Goal: Find specific page/section: Find specific page/section

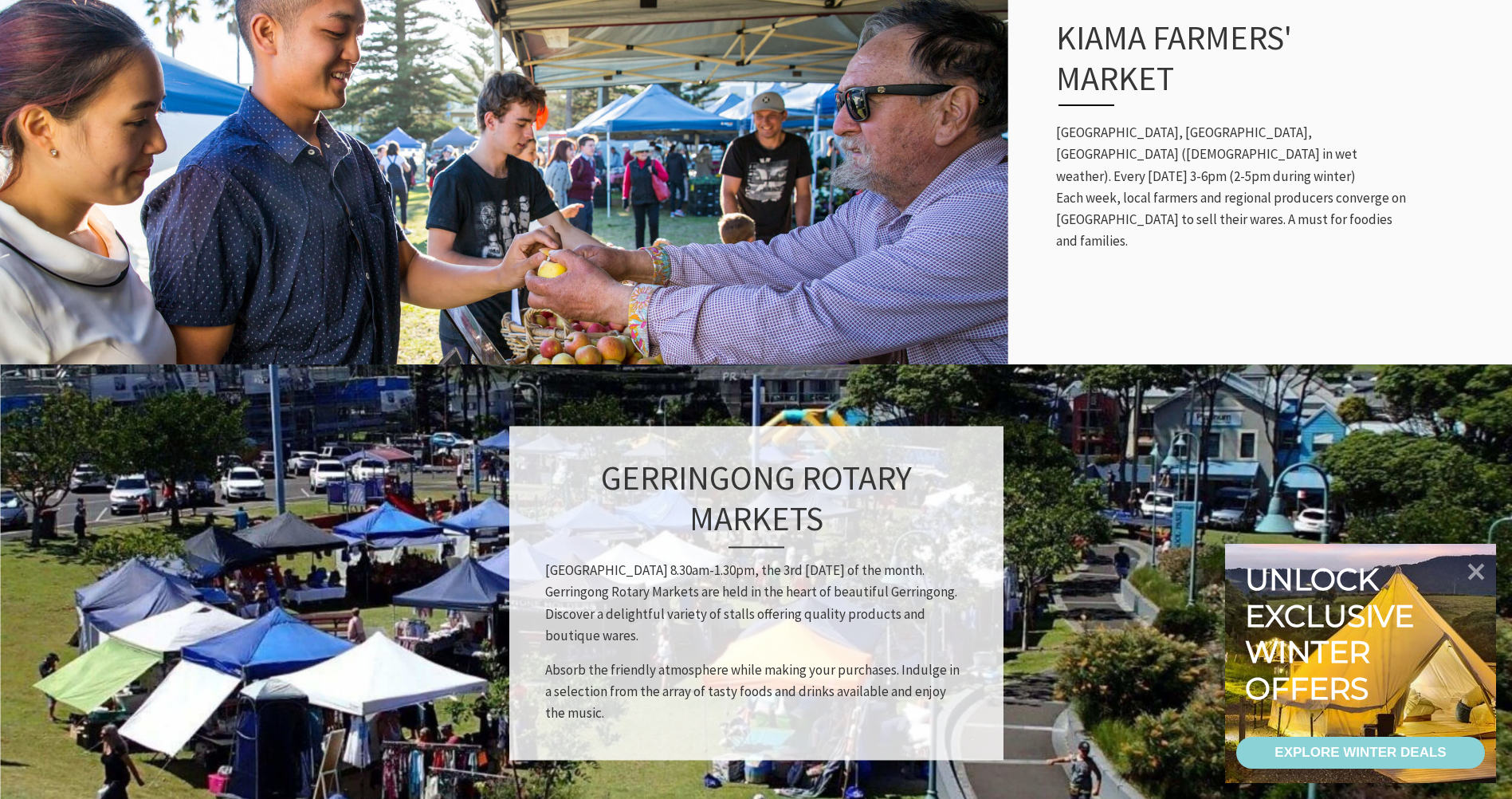
scroll to position [877, 0]
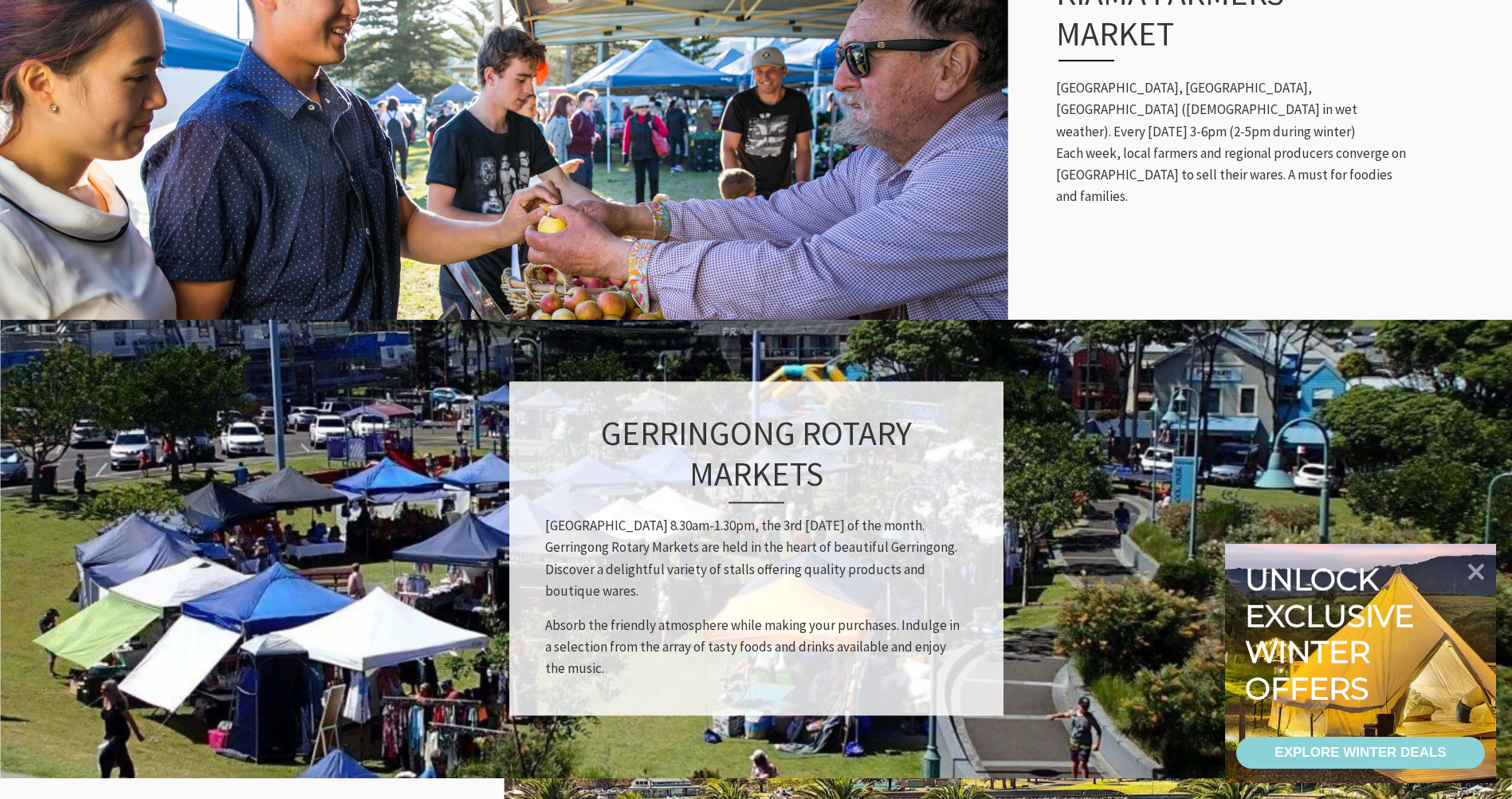
drag, startPoint x: 1486, startPoint y: 571, endPoint x: 1441, endPoint y: 564, distance: 45.5
click at [1486, 571] on icon at bounding box center [1475, 571] width 33 height 33
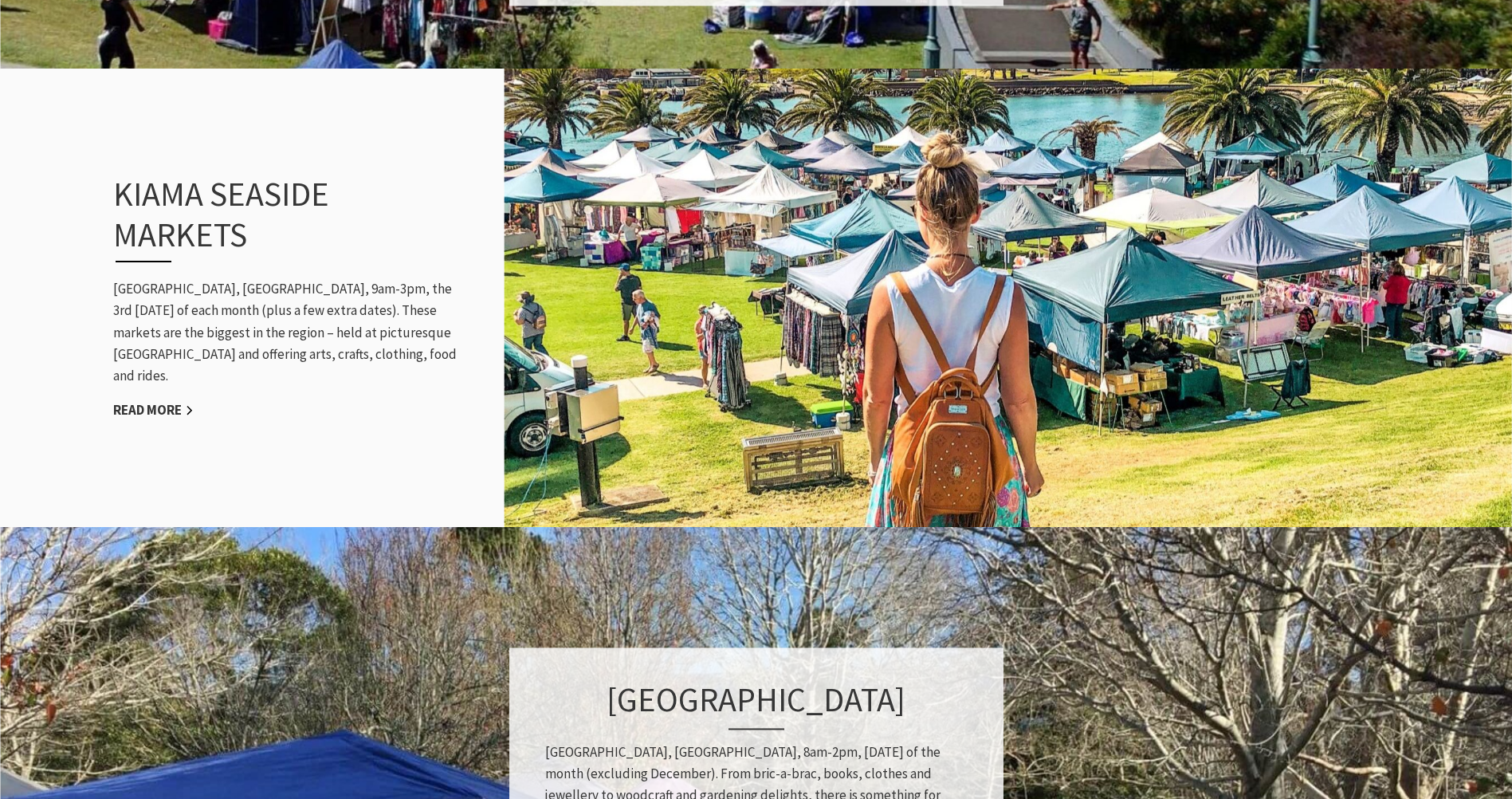
scroll to position [1595, 0]
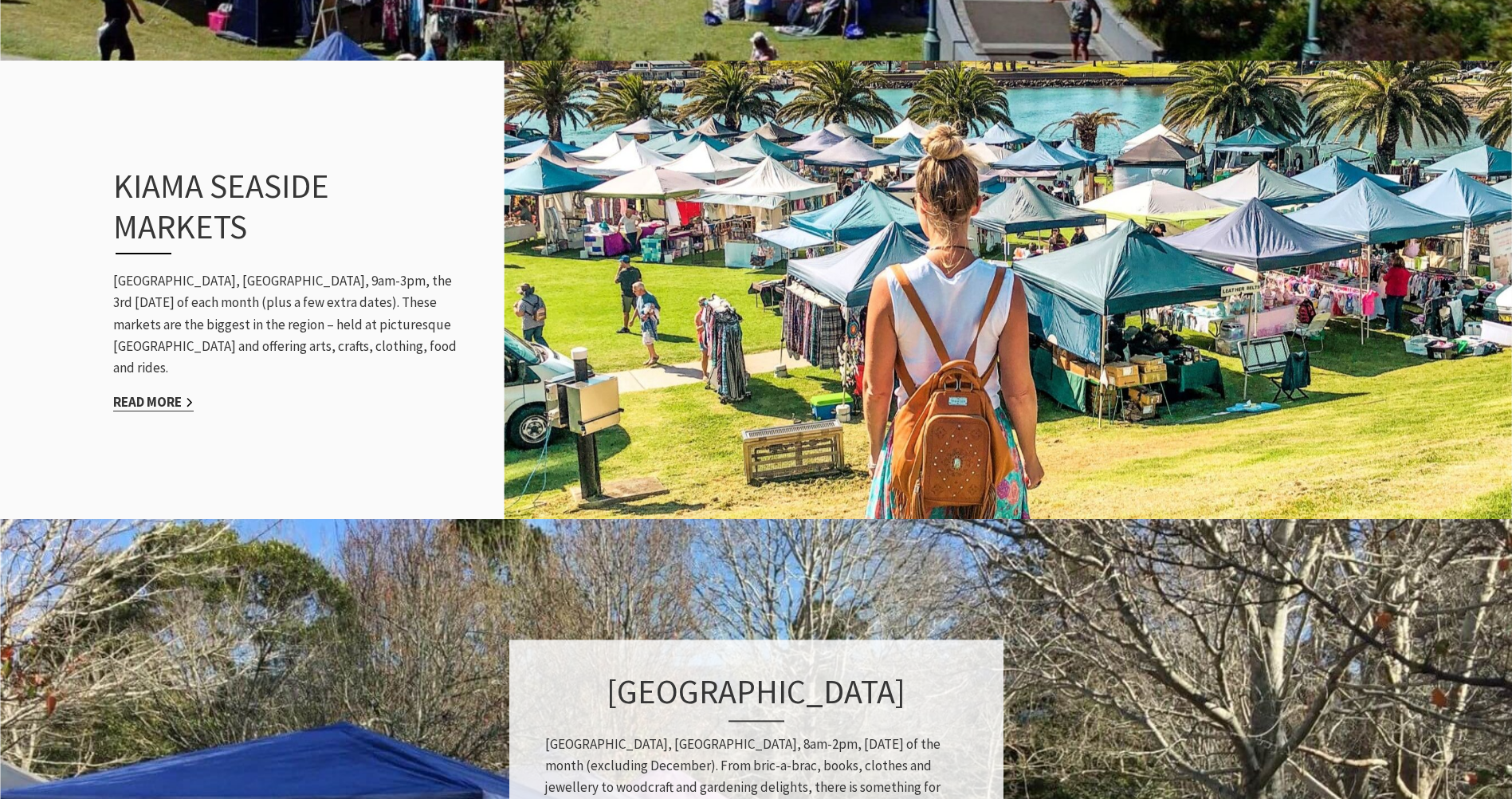
drag, startPoint x: 155, startPoint y: 375, endPoint x: 154, endPoint y: 391, distance: 16.0
click at [154, 382] on div "Kiama Seaside Markets Black Beach, Kiama, 9am-3pm, the 3rd Sunday of each month…" at bounding box center [289, 290] width 383 height 311
click at [153, 393] on link "Read More" at bounding box center [153, 402] width 80 height 18
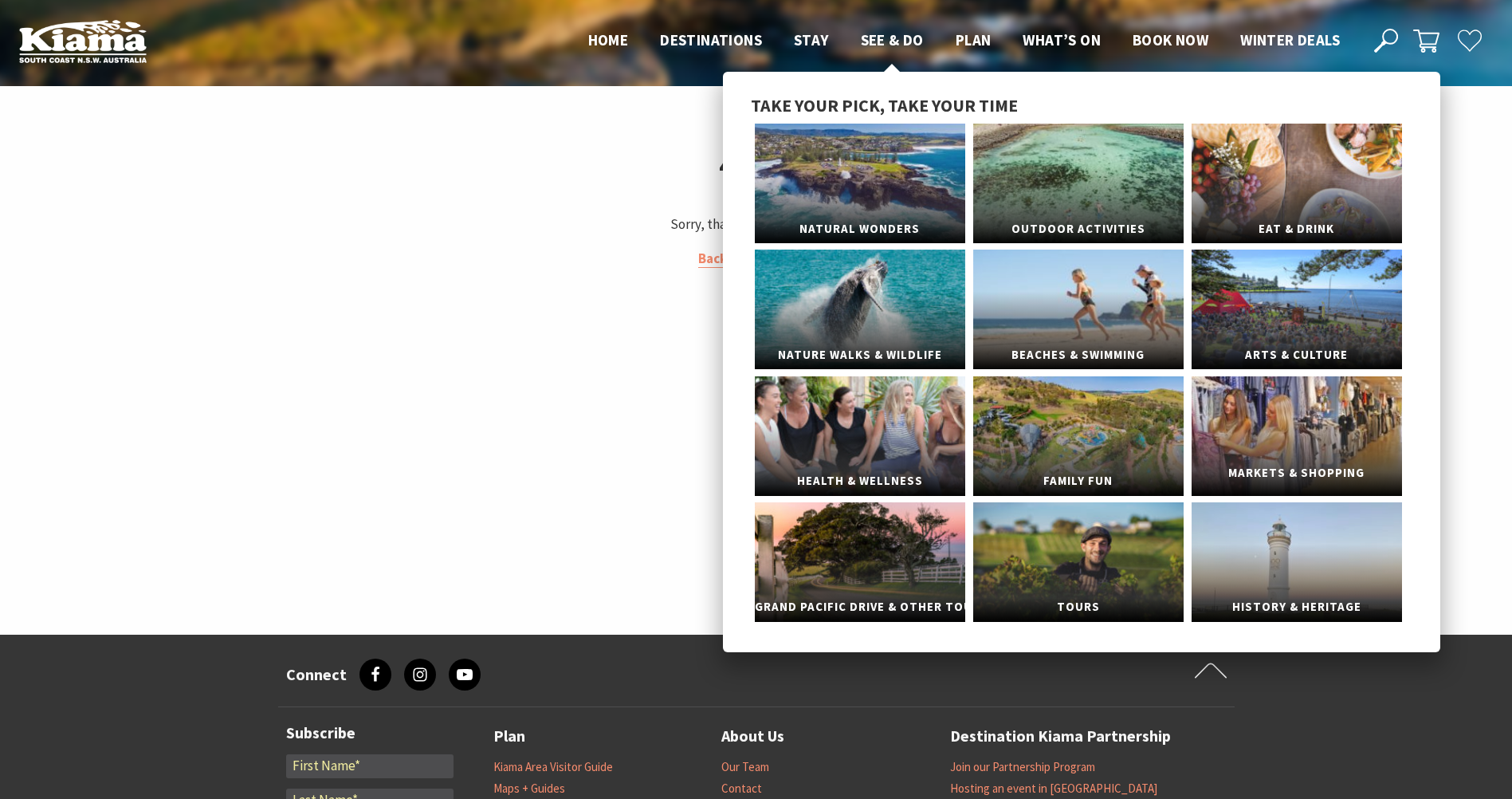
click at [1304, 439] on link "Markets & Shopping" at bounding box center [1297, 436] width 210 height 120
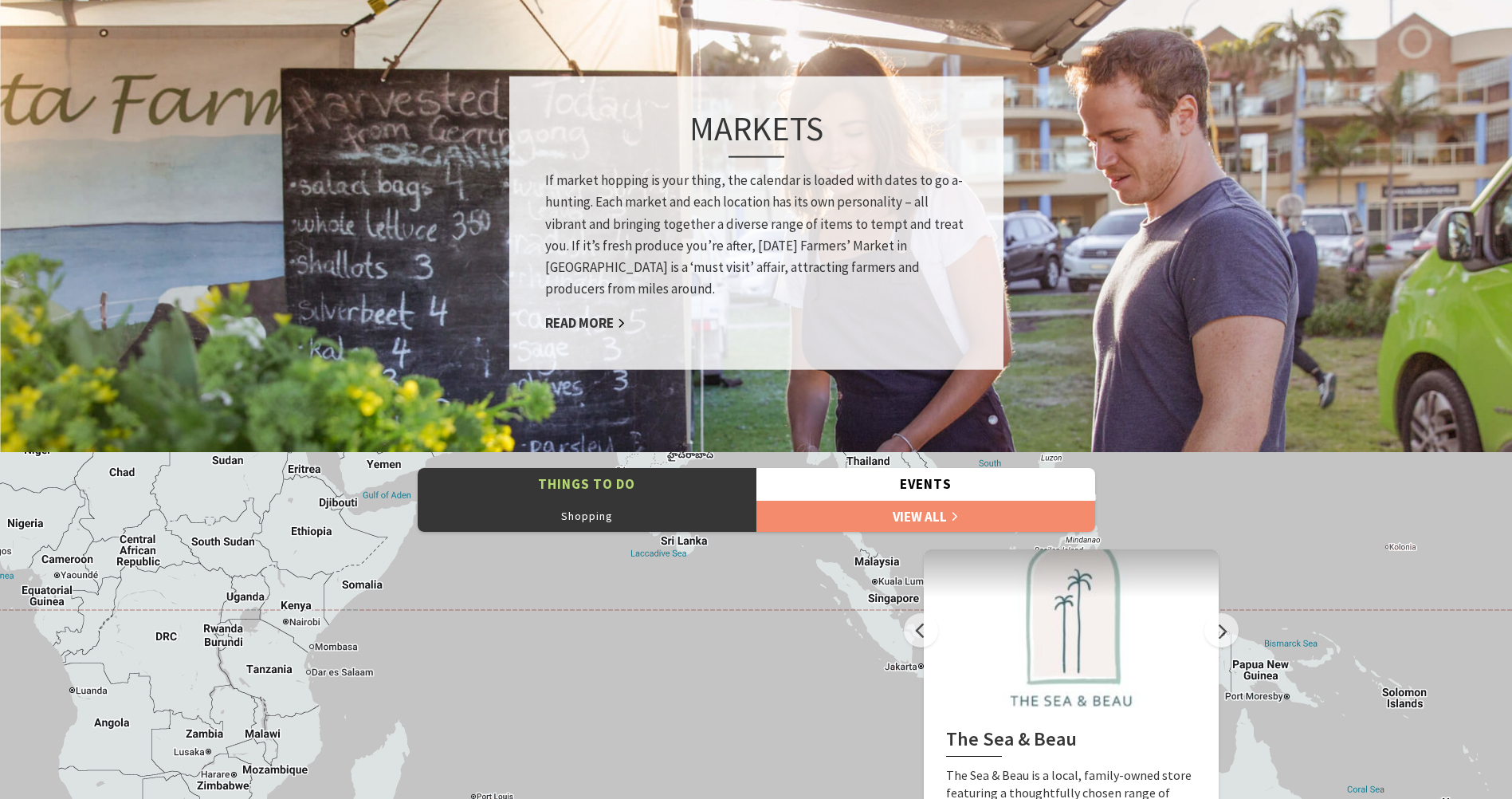
scroll to position [1276, 0]
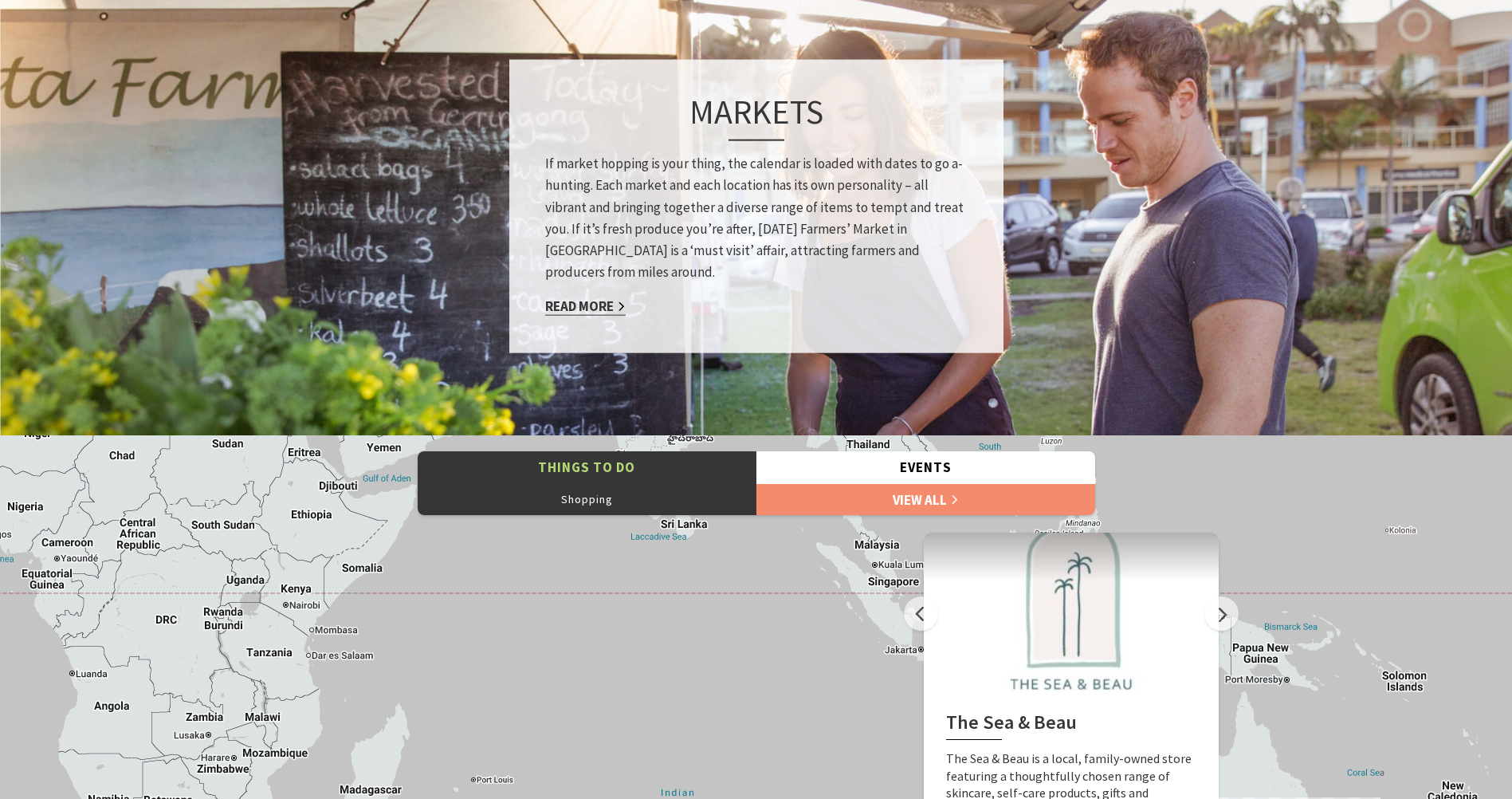
click at [597, 304] on link "Read More" at bounding box center [585, 306] width 80 height 18
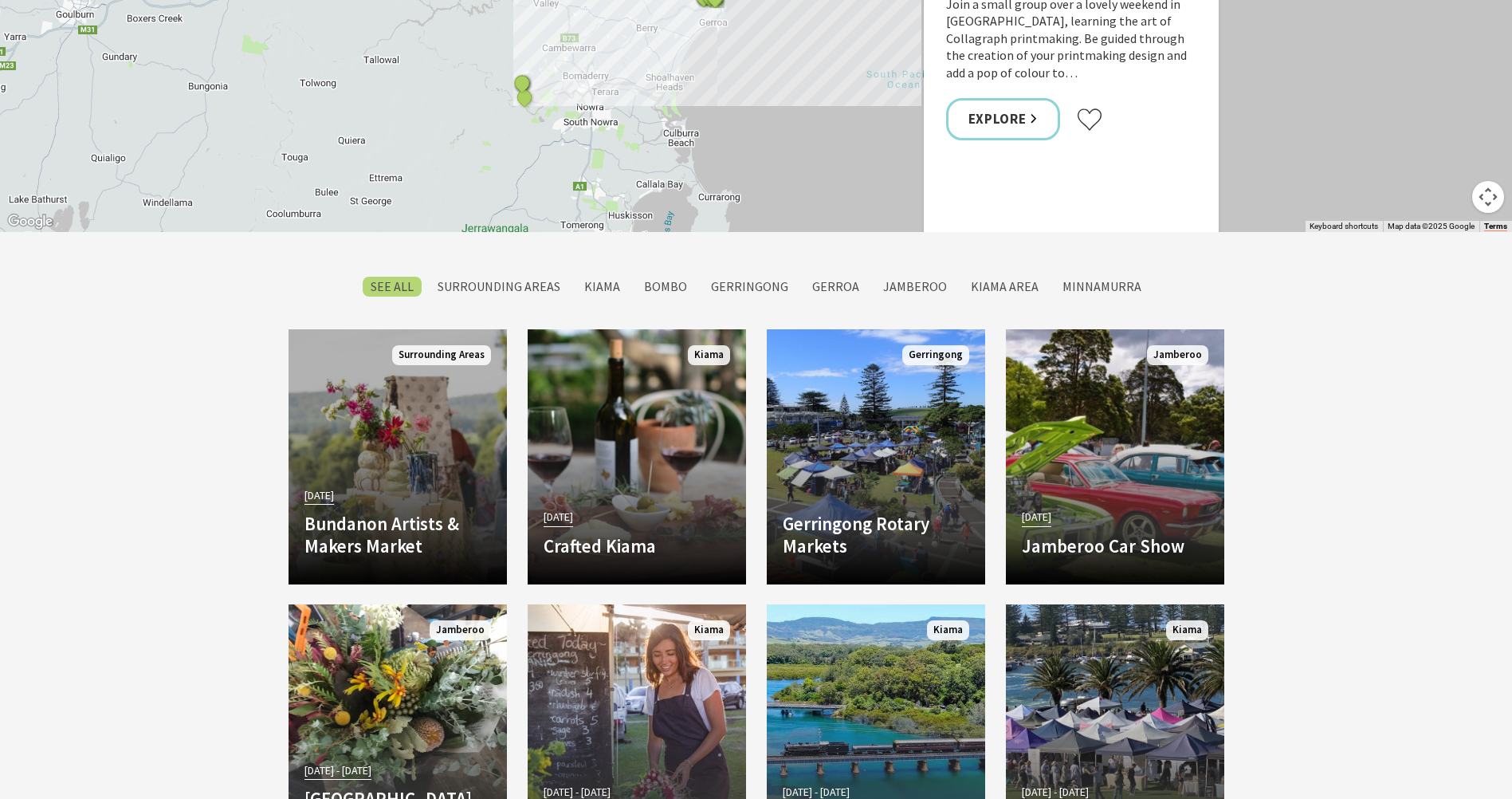
scroll to position [1276, 0]
